Goal: Information Seeking & Learning: Learn about a topic

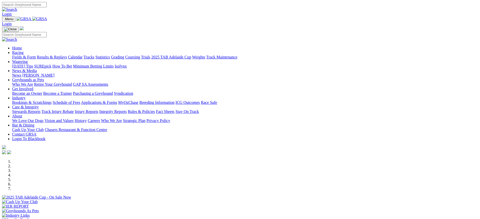
click at [47, 21] on img at bounding box center [39, 19] width 15 height 5
click at [54, 73] on link "[PERSON_NAME]" at bounding box center [38, 75] width 32 height 4
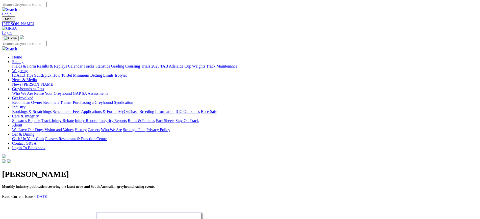
click at [21, 82] on link "News" at bounding box center [16, 84] width 9 height 4
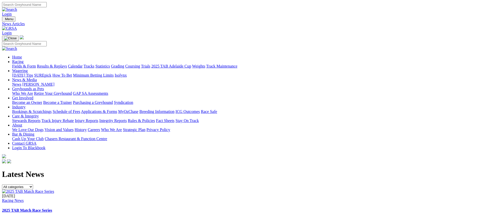
click at [17, 26] on img at bounding box center [9, 28] width 15 height 5
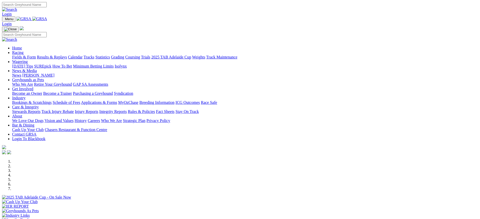
click at [140, 55] on link "Coursing" at bounding box center [132, 57] width 15 height 4
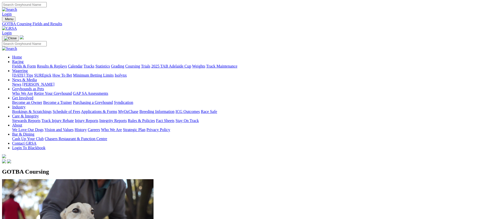
click at [17, 26] on img at bounding box center [9, 28] width 15 height 5
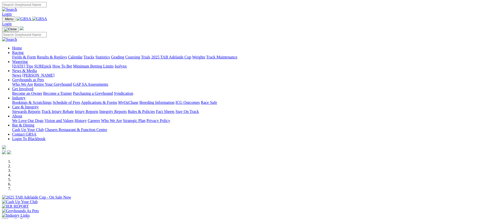
click at [123, 110] on div "Stewards Reports Track Injury Rebate Injury Reports Integrity Reports Rules & P…" at bounding box center [245, 112] width 466 height 5
click at [40, 110] on link "Stewards Reports" at bounding box center [26, 112] width 28 height 4
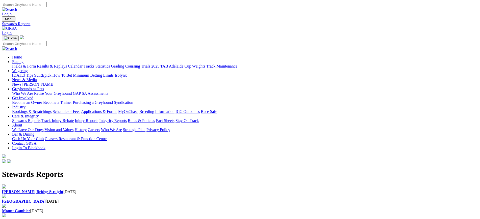
click at [107, 190] on div "[PERSON_NAME] Bridge Straight [DATE]" at bounding box center [240, 192] width 476 height 5
click at [63, 190] on b "[PERSON_NAME] Bridge Straight" at bounding box center [32, 192] width 61 height 4
click at [17, 26] on img at bounding box center [9, 28] width 15 height 5
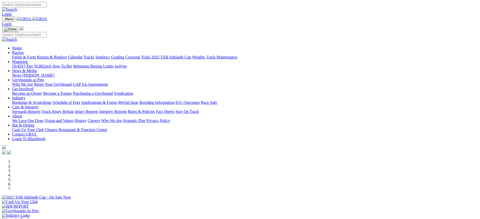
click at [47, 17] on link at bounding box center [39, 19] width 15 height 4
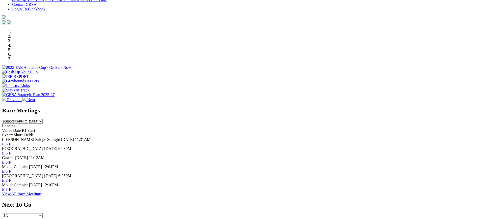
scroll to position [129, 0]
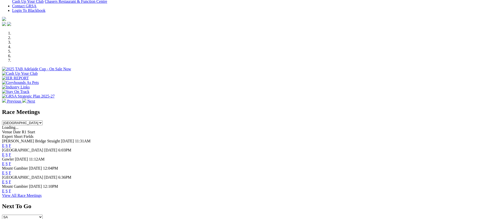
click at [11, 162] on link "F" at bounding box center [10, 164] width 2 height 4
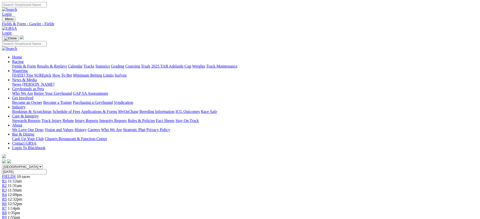
click at [17, 26] on img at bounding box center [9, 28] width 15 height 5
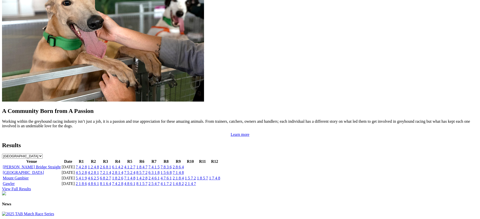
scroll to position [446, 0]
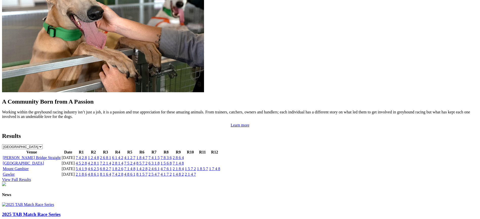
click at [31, 178] on link "View Full Results" at bounding box center [16, 180] width 29 height 4
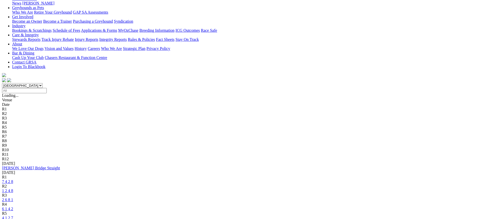
scroll to position [82, 0]
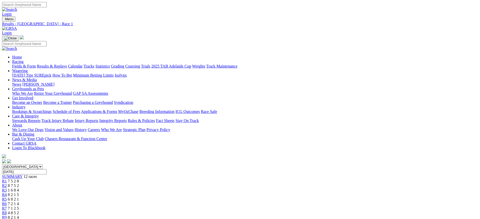
click at [19, 184] on span "8 7 5 2" at bounding box center [13, 186] width 11 height 4
click at [179, 188] on div "R3 1 6 8 4" at bounding box center [240, 190] width 476 height 5
click at [200, 193] on div "R4 8 2 1 5" at bounding box center [240, 195] width 476 height 5
click at [223, 197] on div "R5 6 8 2 1" at bounding box center [240, 199] width 476 height 5
click at [19, 202] on span "7 2 1 4" at bounding box center [13, 204] width 11 height 4
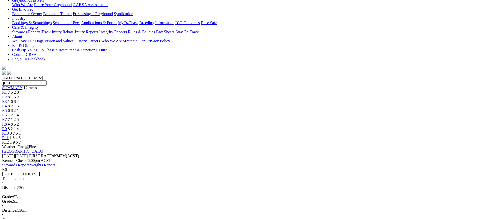
scroll to position [87, 0]
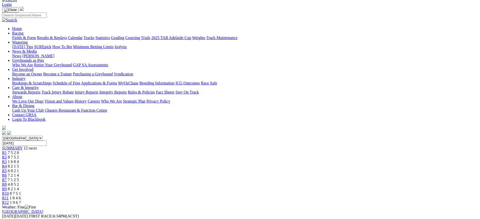
scroll to position [24, 0]
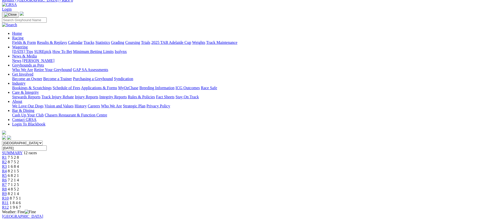
click at [19, 183] on span "7 1 2 5" at bounding box center [13, 185] width 11 height 4
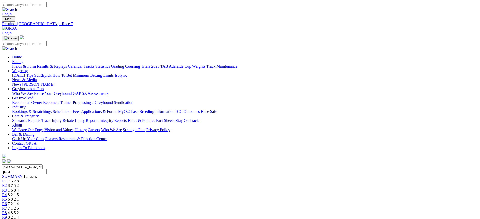
click at [19, 211] on span "4 8 5 2" at bounding box center [13, 213] width 11 height 4
click at [319, 216] on div "R9 8 2 1 4" at bounding box center [240, 218] width 476 height 5
click at [9, 219] on span "R10" at bounding box center [5, 222] width 7 height 4
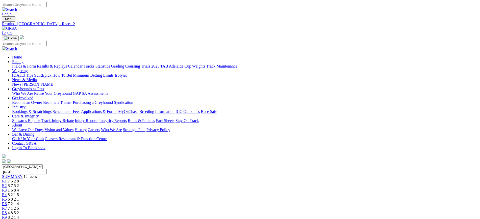
click at [17, 26] on img at bounding box center [9, 28] width 15 height 5
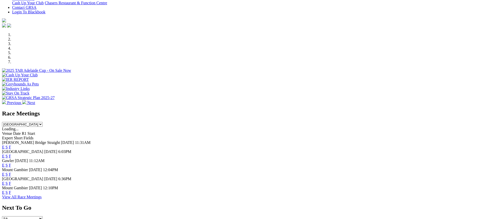
scroll to position [129, 0]
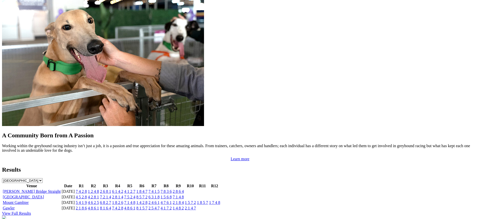
scroll to position [403, 0]
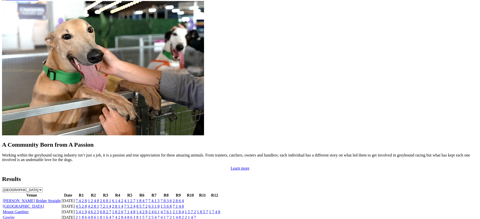
click at [87, 199] on link "7 4 2 8" at bounding box center [81, 201] width 11 height 4
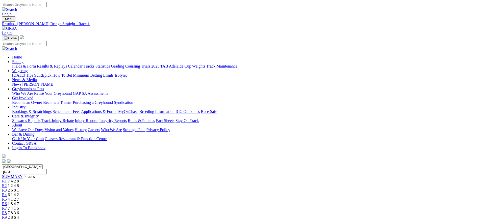
click at [7, 184] on link "R2" at bounding box center [4, 186] width 5 height 4
click at [19, 188] on span "2 6 8 1" at bounding box center [13, 190] width 11 height 4
click at [19, 193] on span "6 1 4 2" at bounding box center [13, 195] width 11 height 4
click at [19, 197] on span "4 1 2 7" at bounding box center [13, 199] width 11 height 4
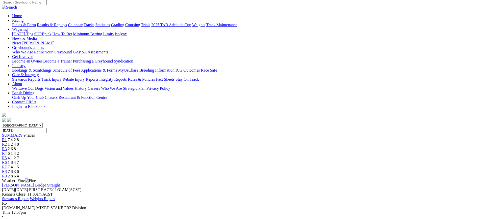
scroll to position [36, 0]
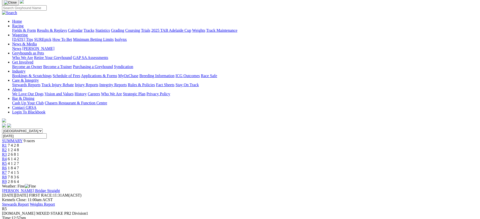
click at [295, 166] on div "R6 1 8 4 7" at bounding box center [240, 168] width 476 height 5
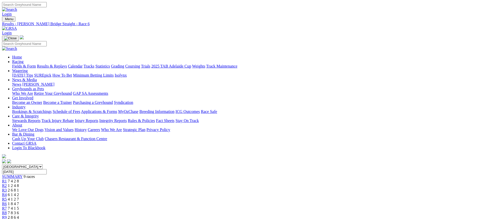
click at [19, 207] on span "7 4 1 5" at bounding box center [13, 209] width 11 height 4
click at [19, 211] on span "7 8 3 6" at bounding box center [13, 213] width 11 height 4
click at [19, 216] on span "2 8 6 4" at bounding box center [13, 218] width 11 height 4
click at [17, 26] on img at bounding box center [9, 28] width 15 height 5
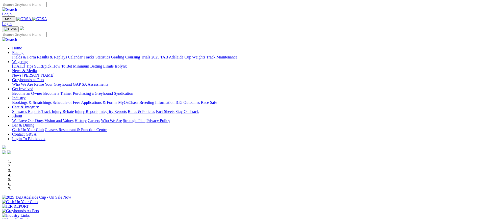
scroll to position [136, 0]
click at [54, 73] on link "[PERSON_NAME]" at bounding box center [38, 75] width 32 height 4
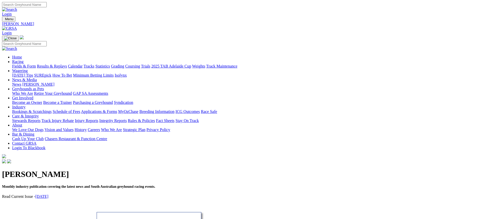
click at [21, 82] on link "News" at bounding box center [16, 84] width 9 height 4
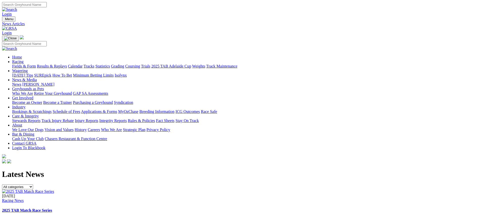
click at [17, 26] on img at bounding box center [9, 28] width 15 height 5
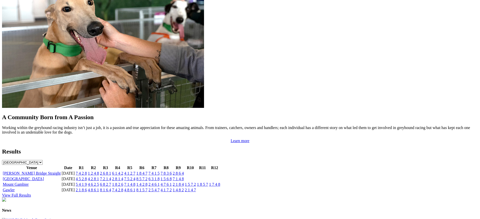
scroll to position [429, 0]
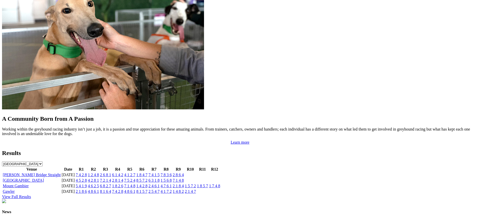
click at [87, 179] on link "4 5 2 8" at bounding box center [81, 181] width 11 height 4
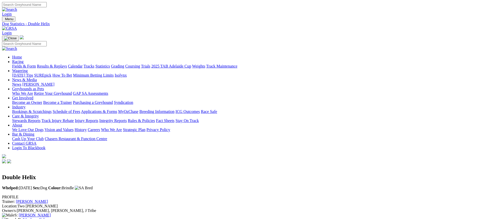
click at [21, 82] on link "News" at bounding box center [16, 84] width 9 height 4
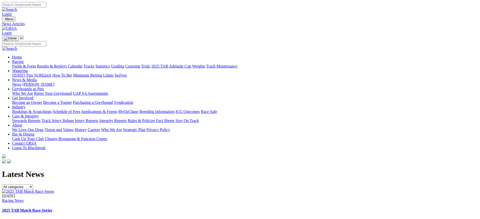
click at [17, 26] on img at bounding box center [9, 28] width 15 height 5
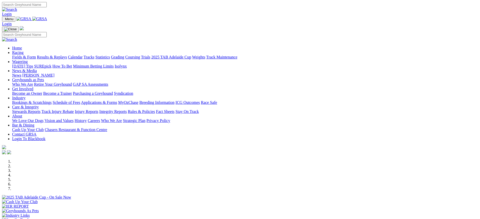
click at [54, 73] on link "[PERSON_NAME]" at bounding box center [38, 75] width 32 height 4
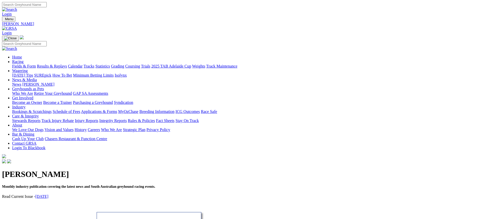
click at [21, 82] on link "News" at bounding box center [16, 84] width 9 height 4
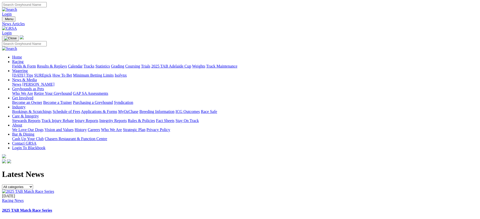
click at [17, 26] on img at bounding box center [9, 28] width 15 height 5
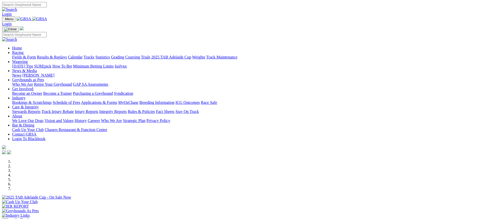
click at [47, 21] on img at bounding box center [39, 19] width 15 height 5
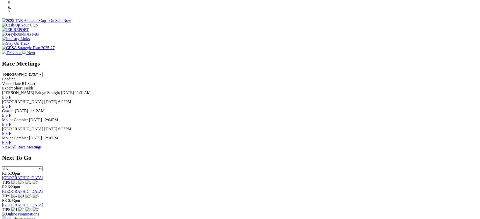
click at [11, 145] on link "F" at bounding box center [10, 143] width 2 height 4
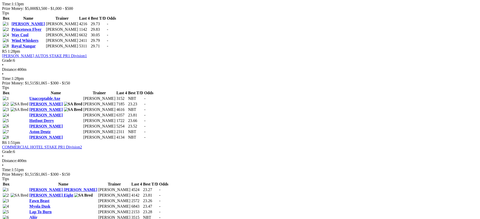
scroll to position [555, 0]
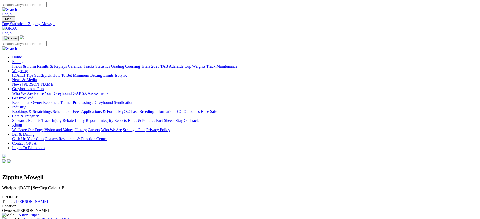
click at [54, 82] on link "[PERSON_NAME]" at bounding box center [38, 84] width 32 height 4
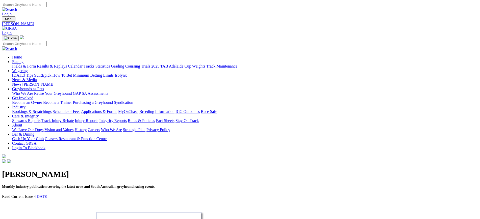
click at [17, 26] on img at bounding box center [9, 28] width 15 height 5
